Goal: Task Accomplishment & Management: Manage account settings

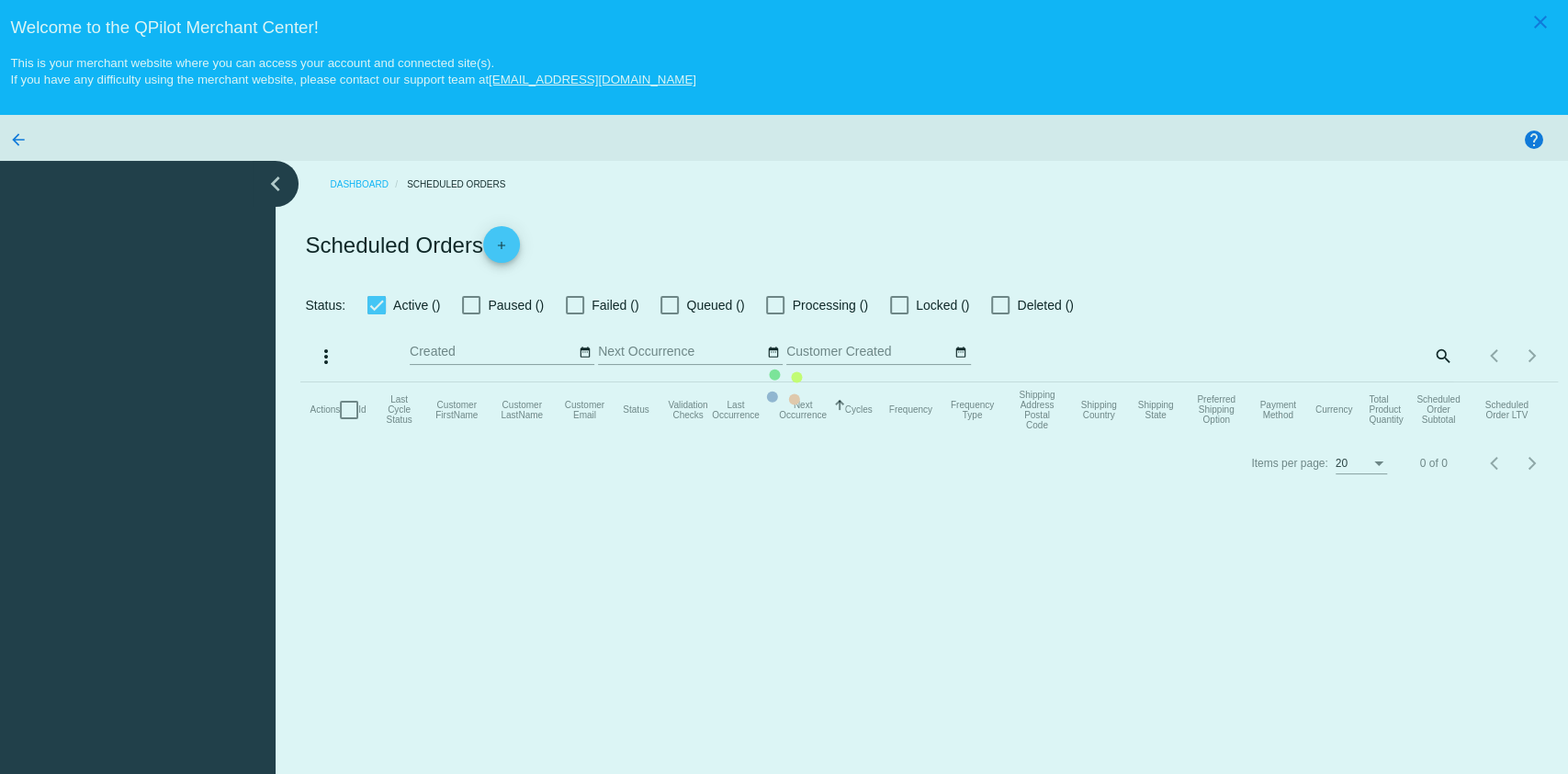
checkbox input "true"
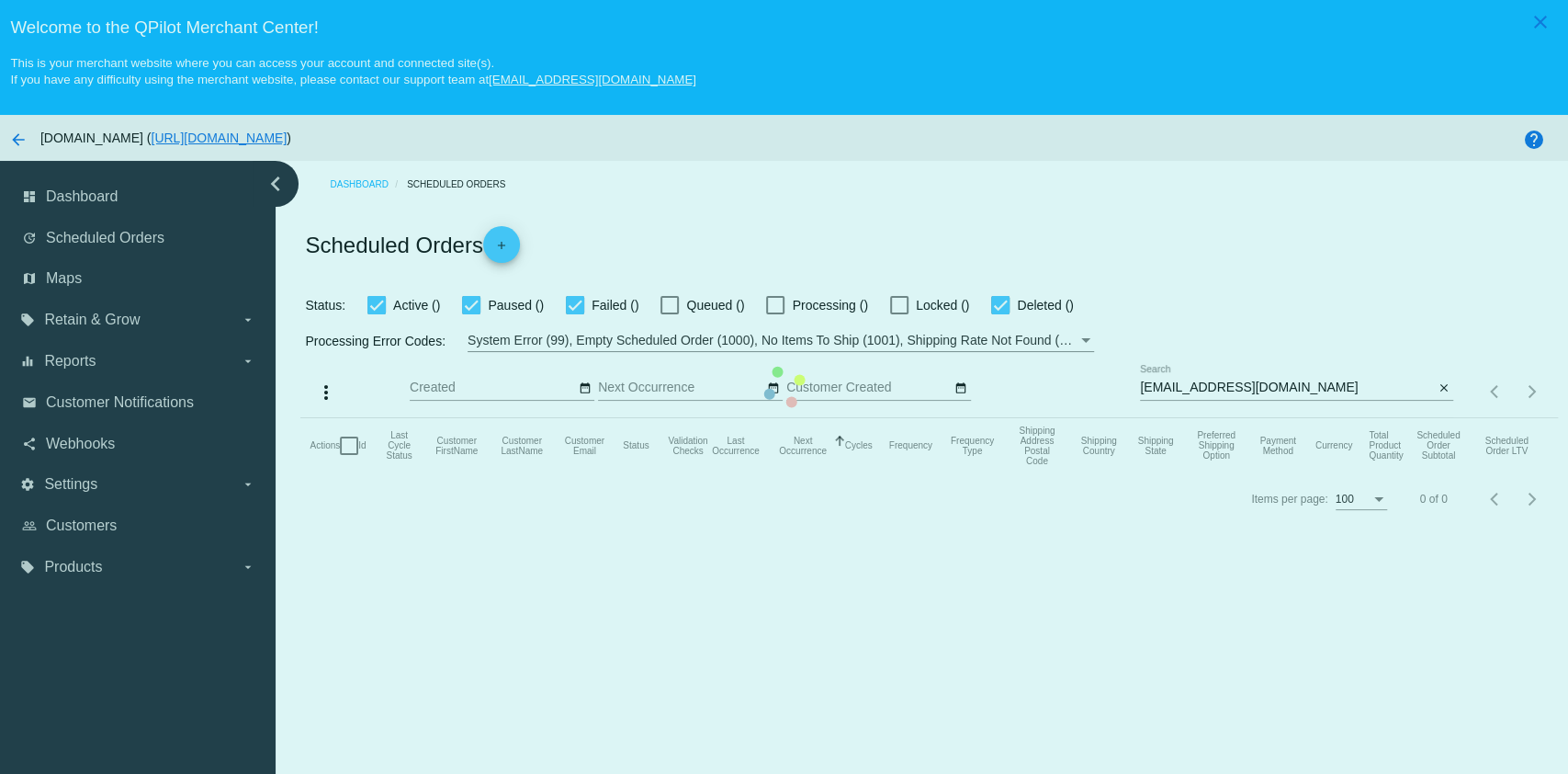
click at [1270, 418] on mat-table "Actions Id Last Cycle Status Customer FirstName Customer LastName Customer Emai…" at bounding box center [929, 445] width 1257 height 55
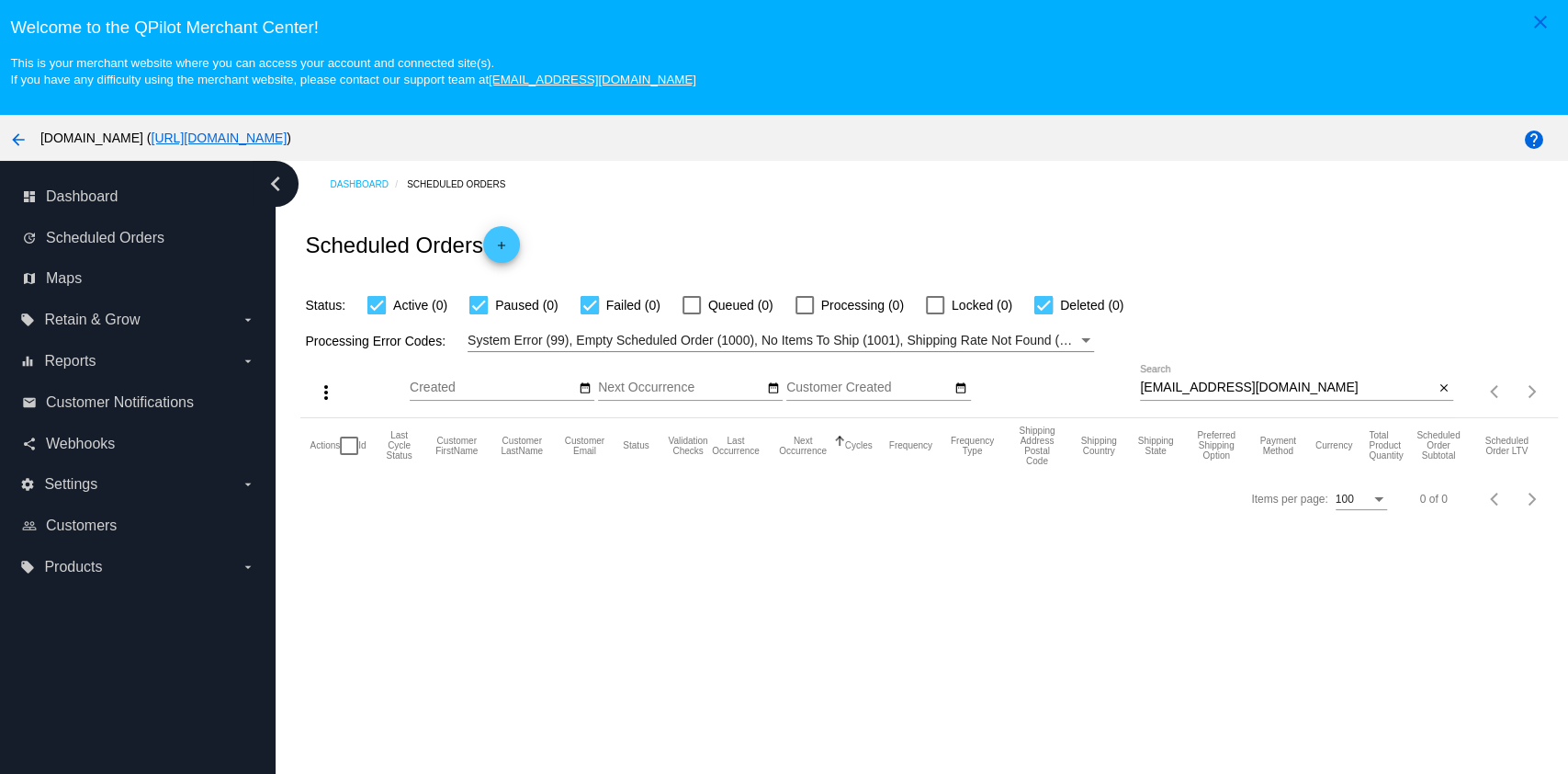
click at [656, 591] on div "Dashboard Scheduled Orders Scheduled Orders add Status: Active (0) Paused (0) F…" at bounding box center [922, 501] width 1293 height 681
click at [1284, 388] on input "[EMAIL_ADDRESS][DOMAIN_NAME]" at bounding box center [1287, 387] width 294 height 15
paste input "[EMAIL_ADDRESS]"
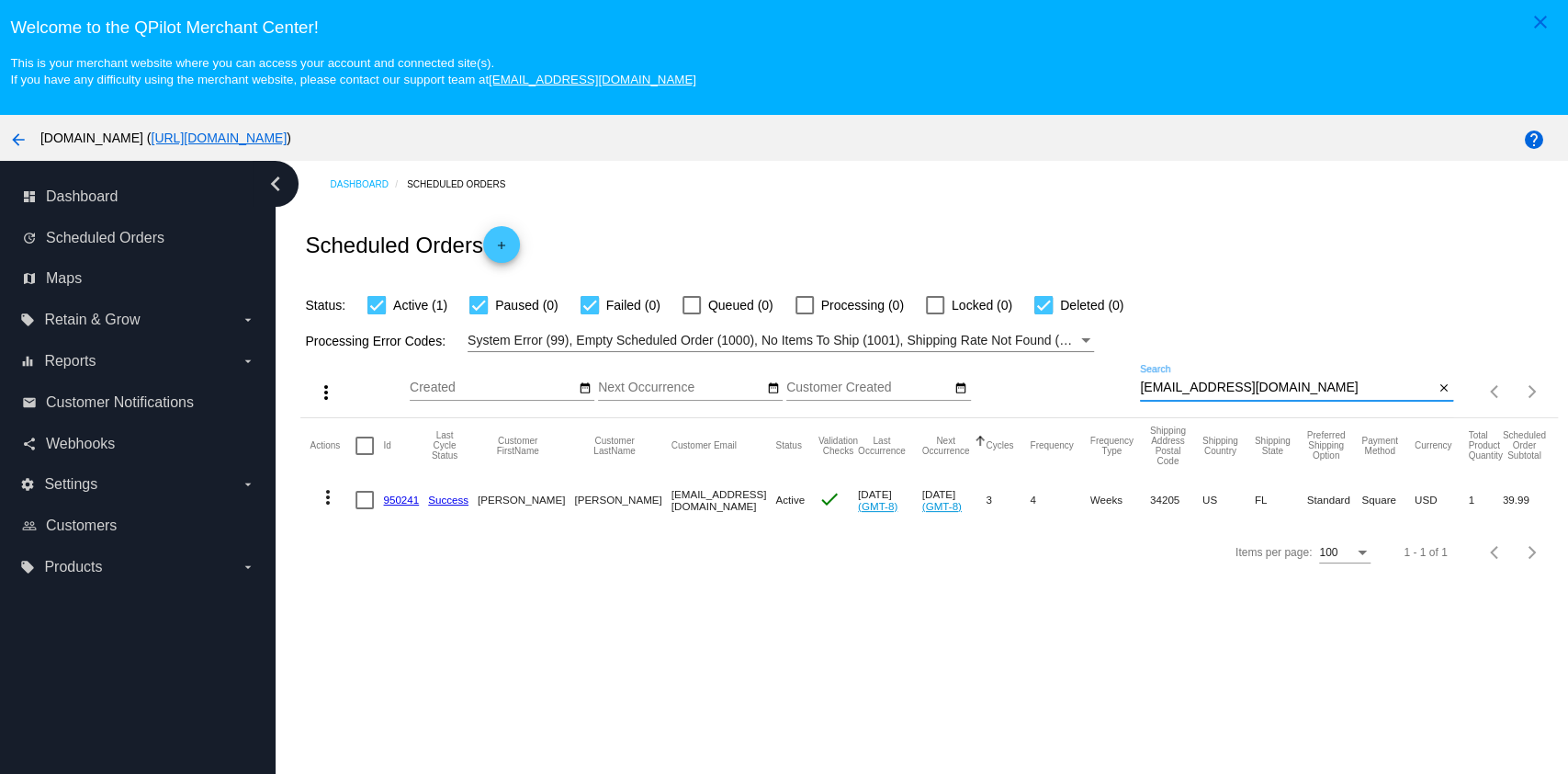
click at [323, 502] on mat-icon "more_vert" at bounding box center [328, 497] width 22 height 22
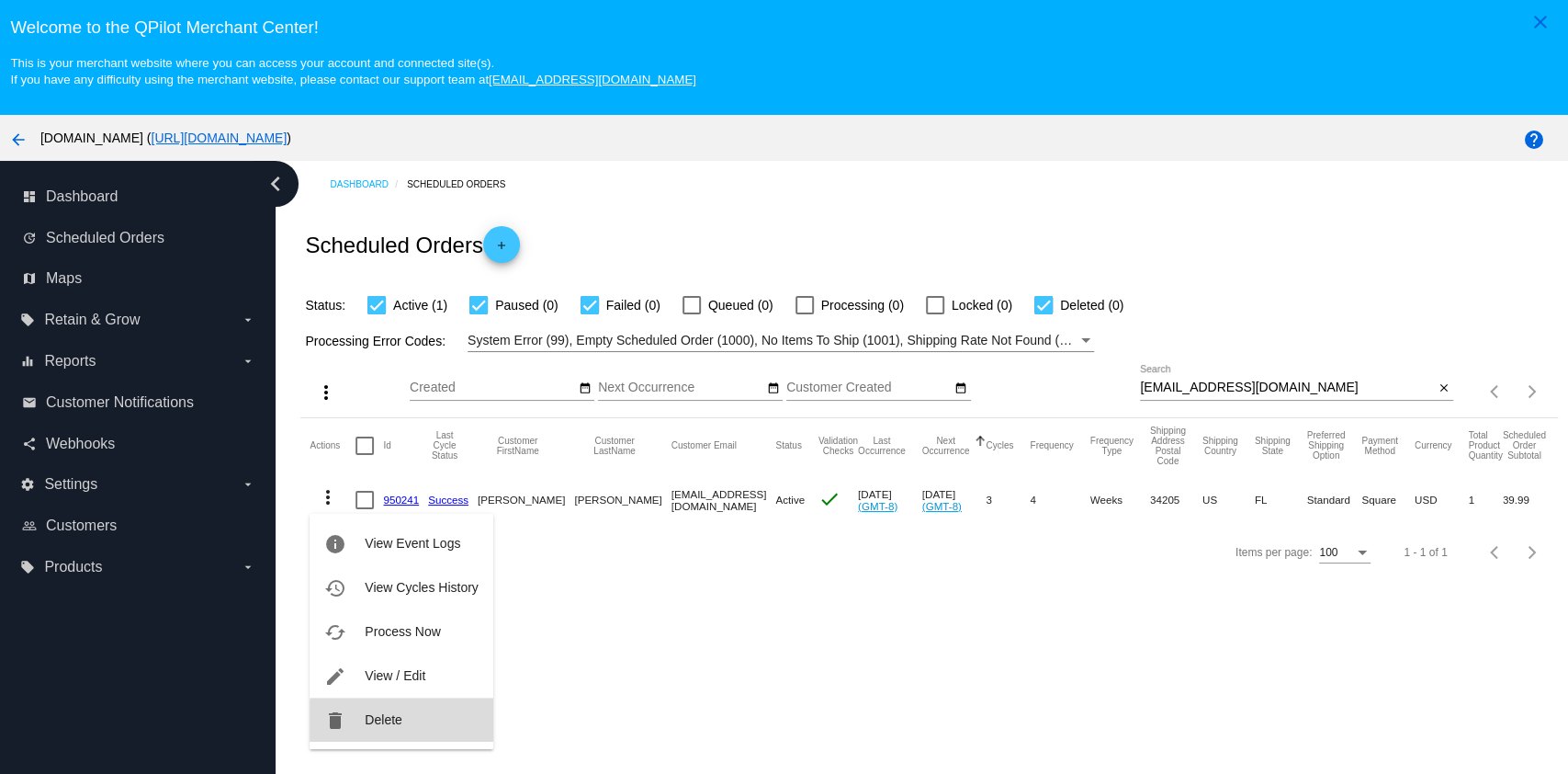
click at [404, 723] on button "delete Delete" at bounding box center [401, 719] width 183 height 44
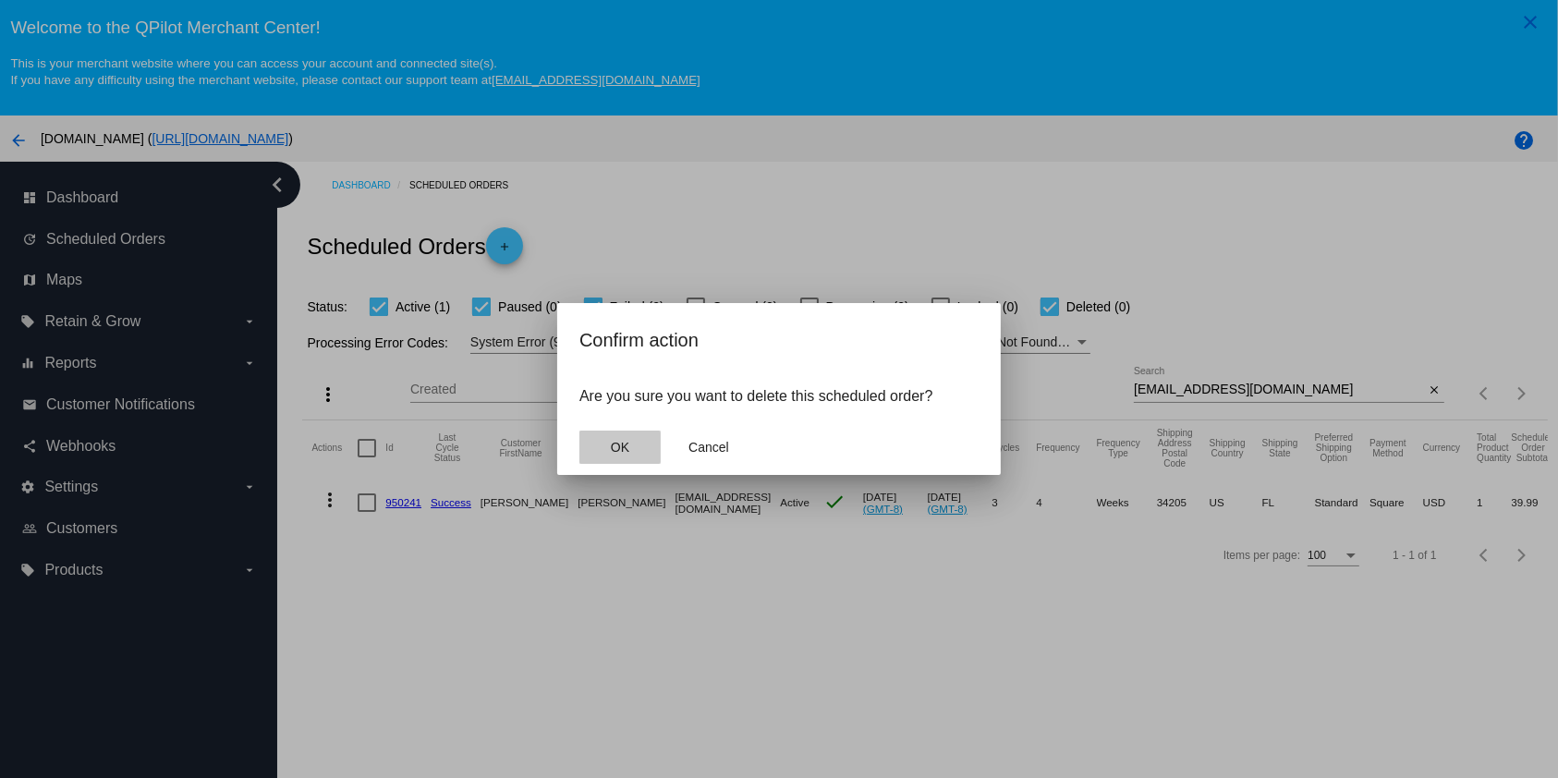
click at [628, 447] on span "OK" at bounding box center [620, 447] width 18 height 15
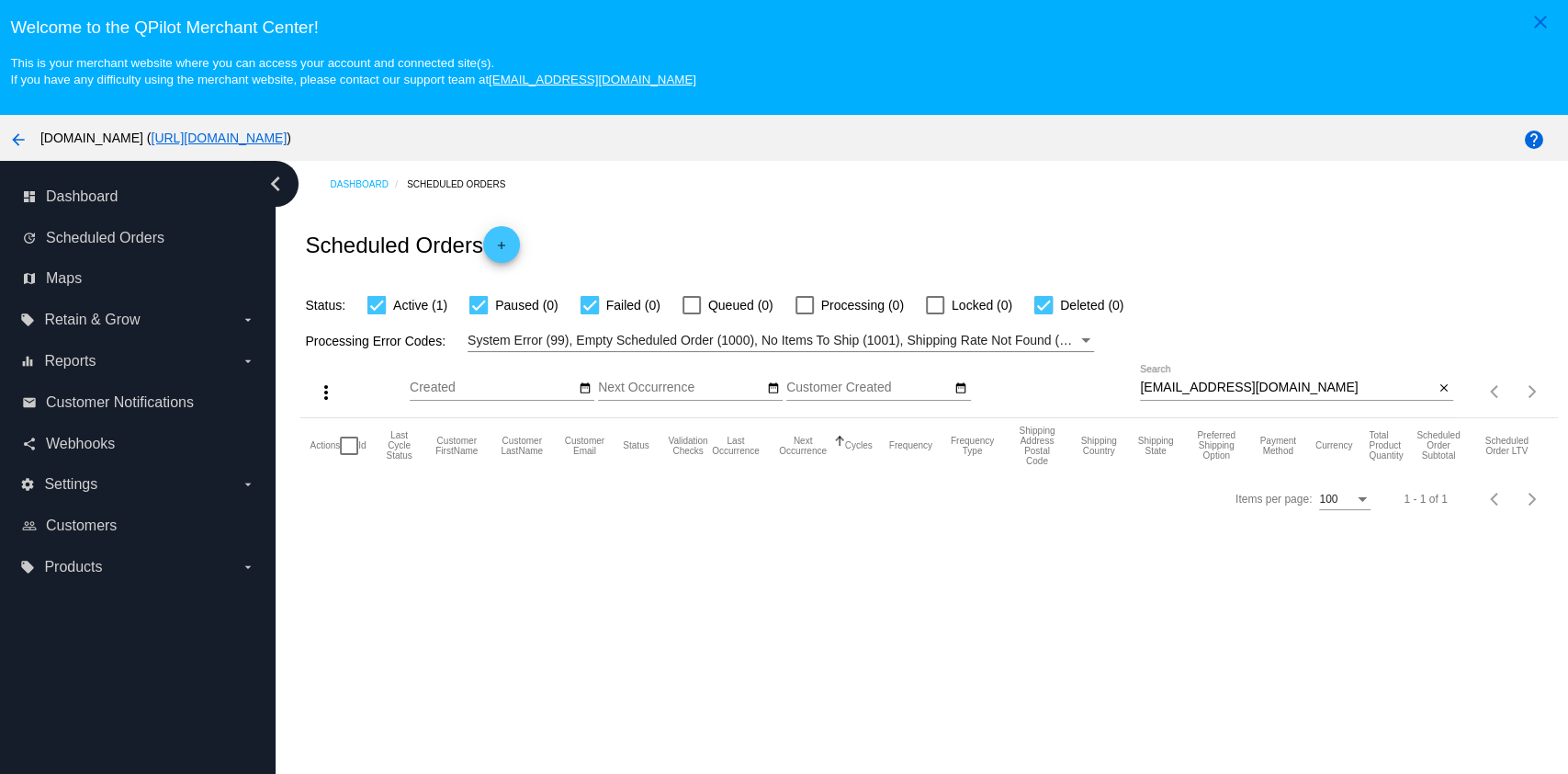
click at [1256, 379] on div "[EMAIL_ADDRESS][DOMAIN_NAME] Search" at bounding box center [1287, 383] width 294 height 36
click at [1247, 392] on input "[EMAIL_ADDRESS][DOMAIN_NAME]" at bounding box center [1287, 387] width 294 height 15
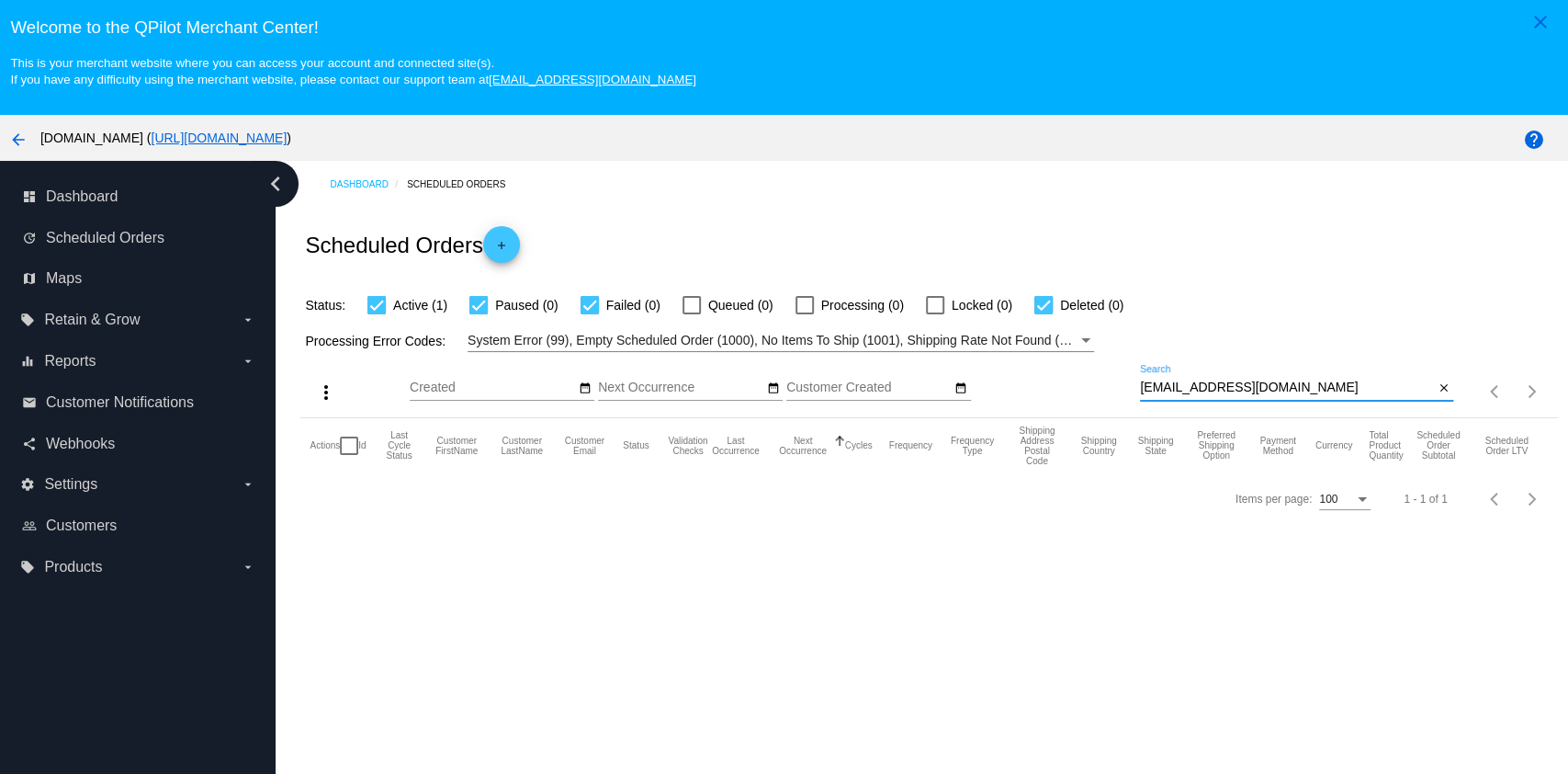
paste input "[EMAIL_ADDRESS][DOMAIN_NAME]"
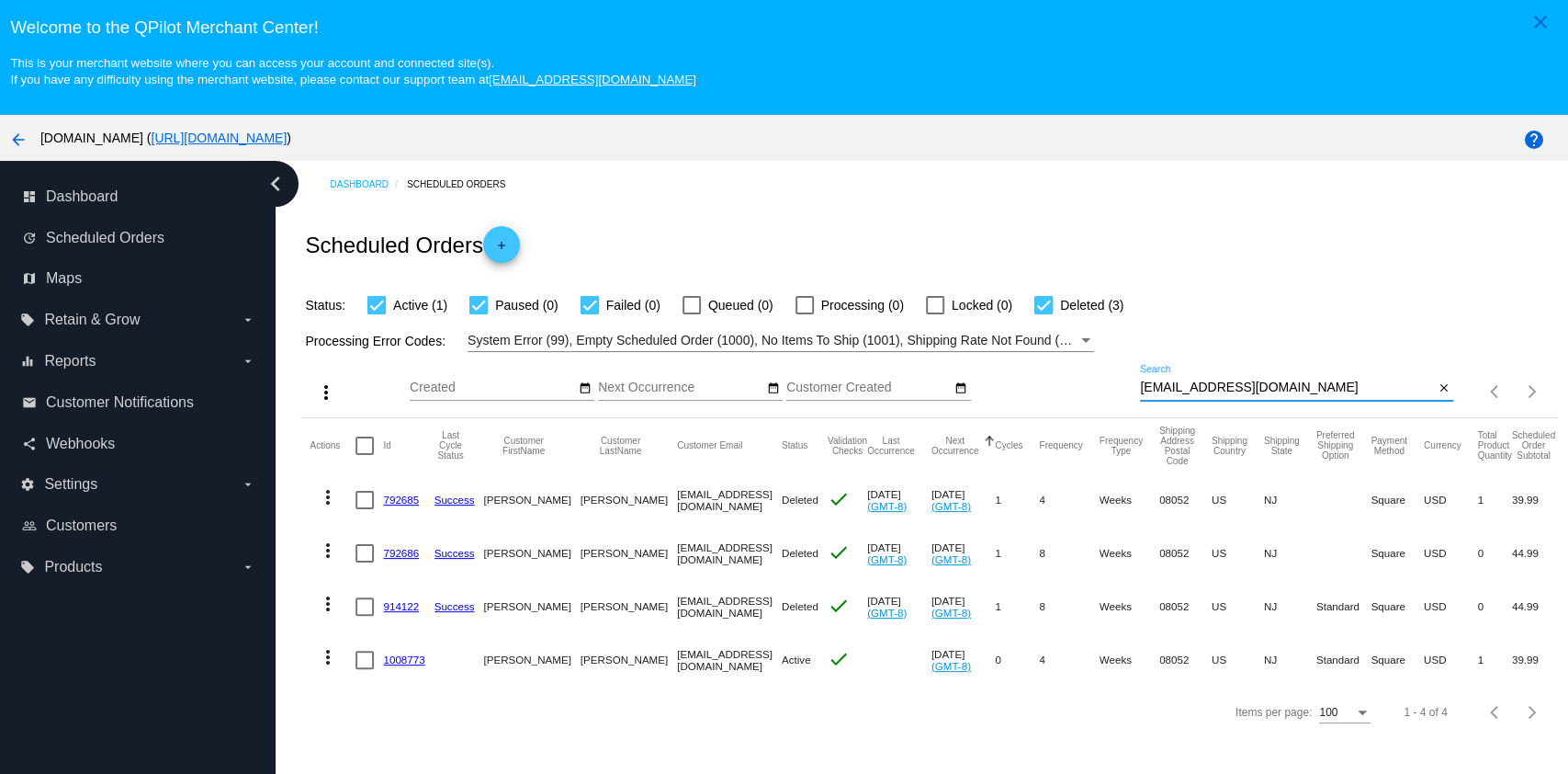
type input "[EMAIL_ADDRESS][DOMAIN_NAME]"
click at [319, 659] on mat-icon "more_vert" at bounding box center [328, 657] width 22 height 22
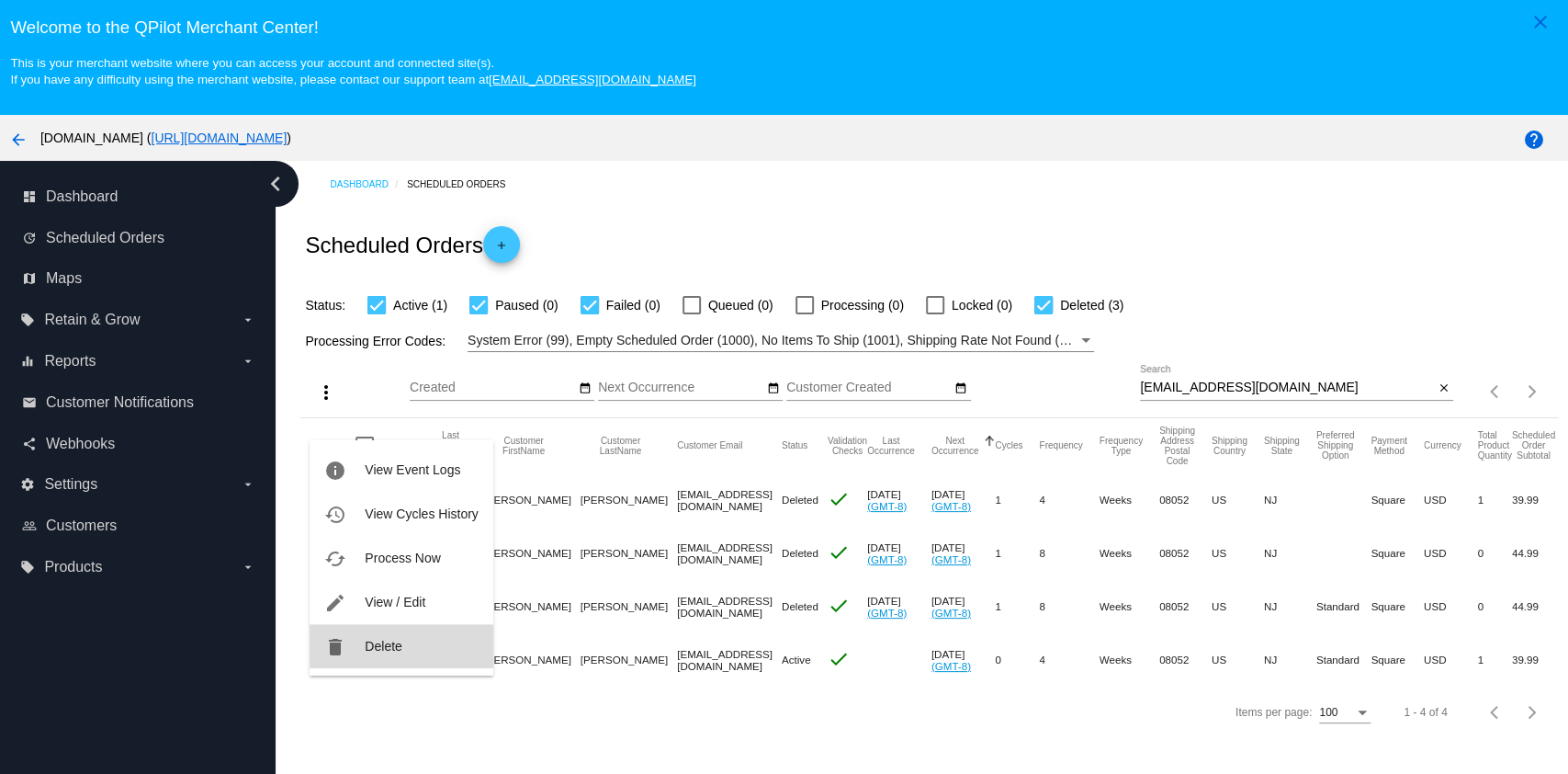
click at [366, 658] on button "delete Delete" at bounding box center [401, 646] width 183 height 44
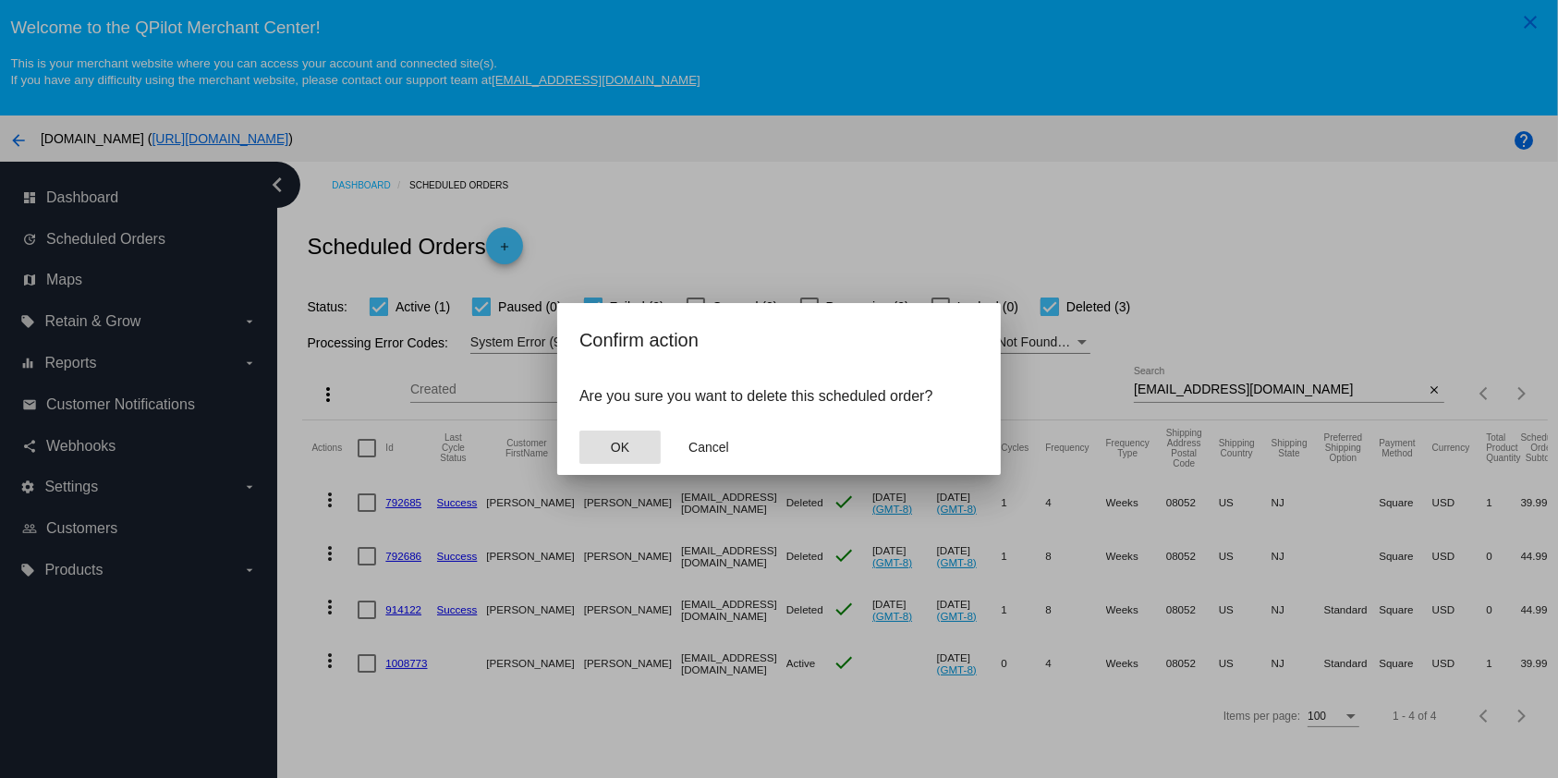
click at [611, 461] on button "OK" at bounding box center [619, 446] width 81 height 33
